Goal: Check status: Check status

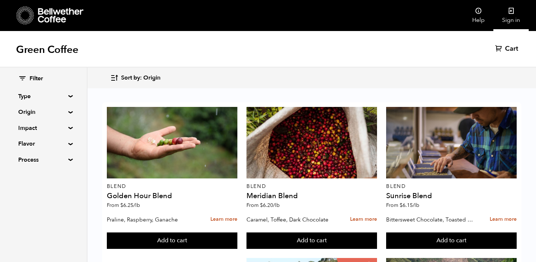
click at [498, 18] on link "Sign in" at bounding box center [510, 15] width 35 height 31
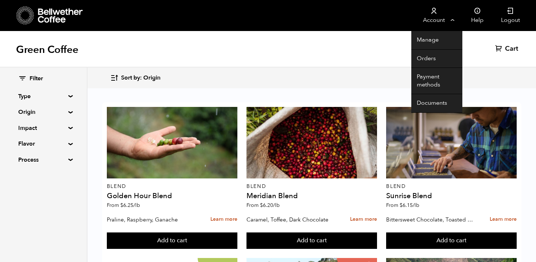
click at [451, 22] on link "Account" at bounding box center [433, 15] width 45 height 31
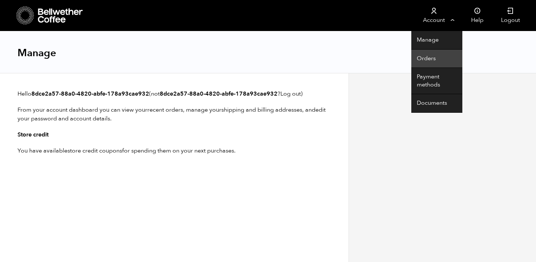
click at [439, 55] on link "Orders" at bounding box center [436, 59] width 51 height 19
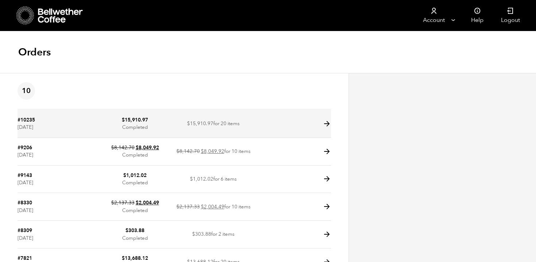
click at [324, 126] on icon at bounding box center [327, 124] width 8 height 8
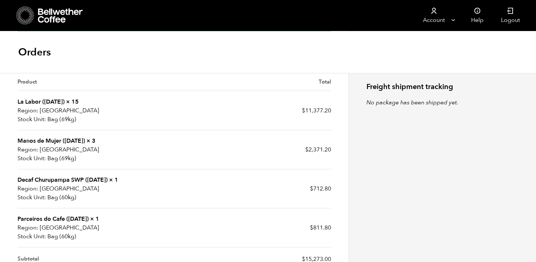
scroll to position [207, 0]
click at [55, 99] on link "La Labor ([DATE])" at bounding box center [40, 101] width 47 height 8
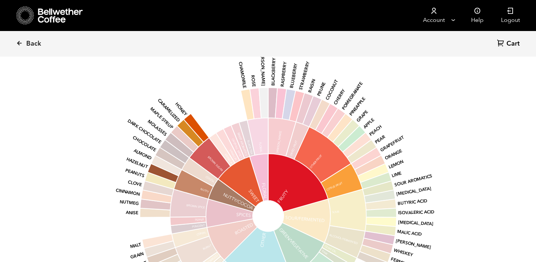
scroll to position [831, 0]
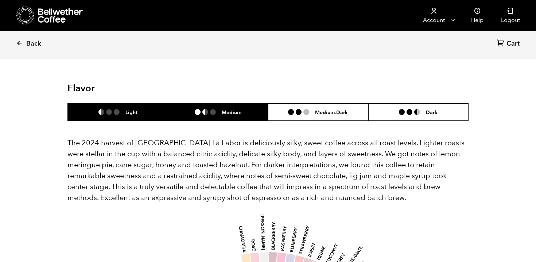
click at [234, 109] on h6 "Medium" at bounding box center [232, 112] width 20 height 6
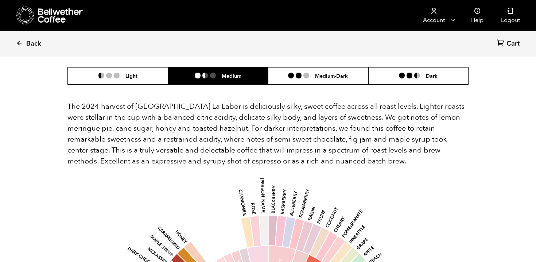
scroll to position [641, 0]
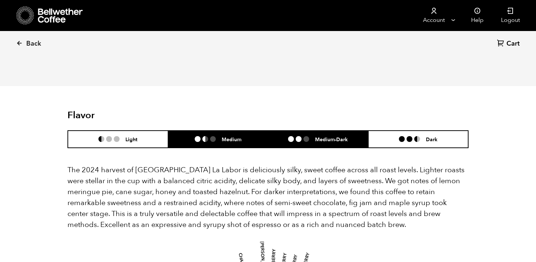
click at [300, 132] on li "Medium-Dark" at bounding box center [318, 139] width 100 height 17
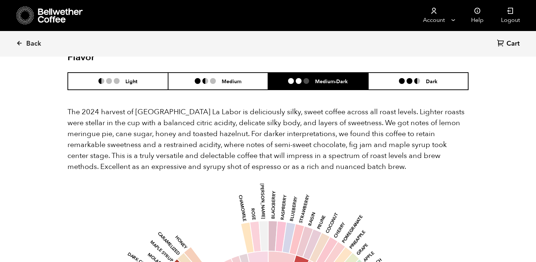
scroll to position [693, 0]
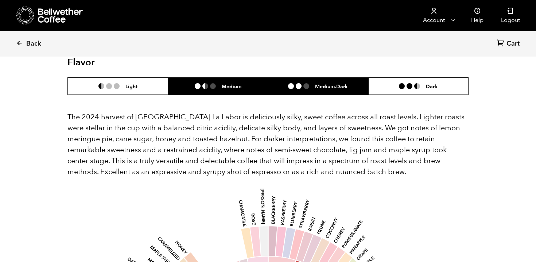
click at [242, 78] on li "Medium" at bounding box center [218, 86] width 100 height 17
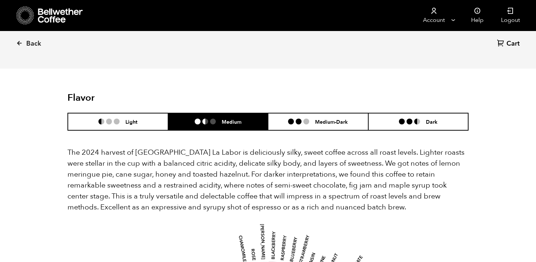
scroll to position [658, 0]
click at [20, 46] on link "Back" at bounding box center [38, 43] width 45 height 25
